Goal: Task Accomplishment & Management: Manage account settings

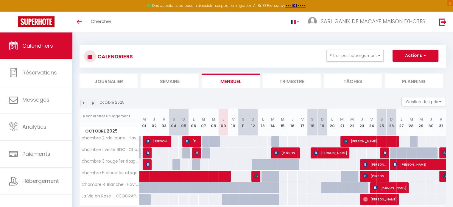
click at [254, 143] on div "95" at bounding box center [253, 141] width 10 height 11
type input "95"
type input "Dim 12 Octobre 2025"
type input "Lun 13 Octobre 2025"
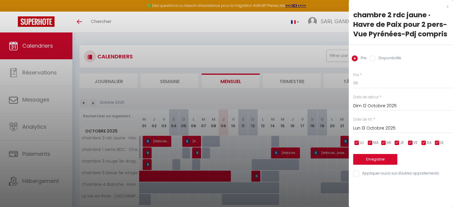
click at [373, 59] on input "Disponibilité" at bounding box center [372, 58] width 6 height 6
radio input "true"
radio input "false"
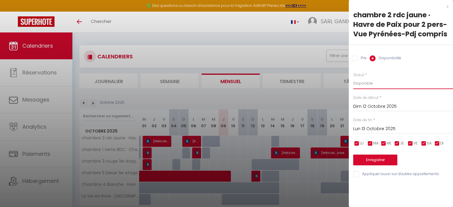
click at [370, 85] on select "Disponible Indisponible" at bounding box center [403, 83] width 100 height 11
select select "0"
click at [353, 78] on select "Disponible Indisponible" at bounding box center [403, 83] width 100 height 11
click at [381, 159] on button "Enregistrer" at bounding box center [375, 159] width 44 height 11
